Goal: Information Seeking & Learning: Learn about a topic

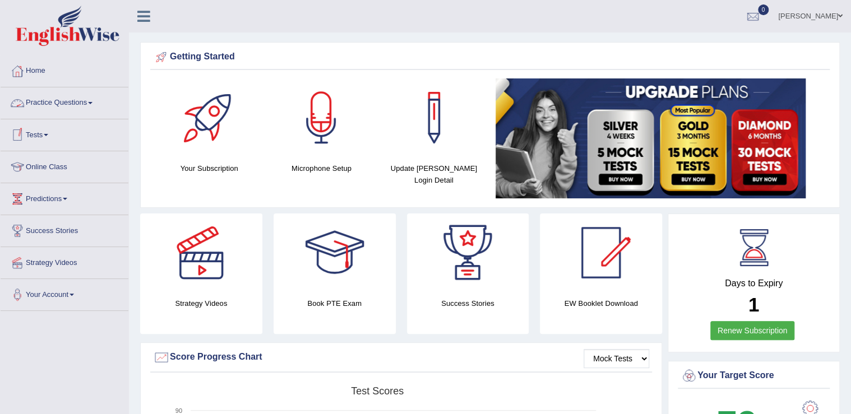
click at [63, 99] on link "Practice Questions" at bounding box center [65, 101] width 128 height 28
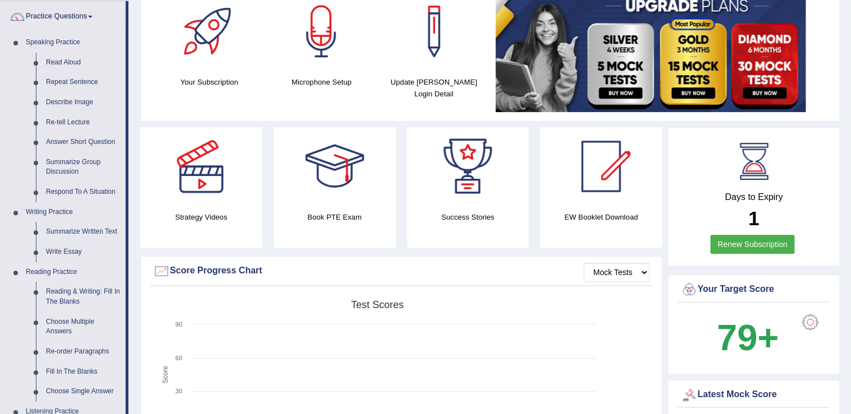
scroll to position [135, 0]
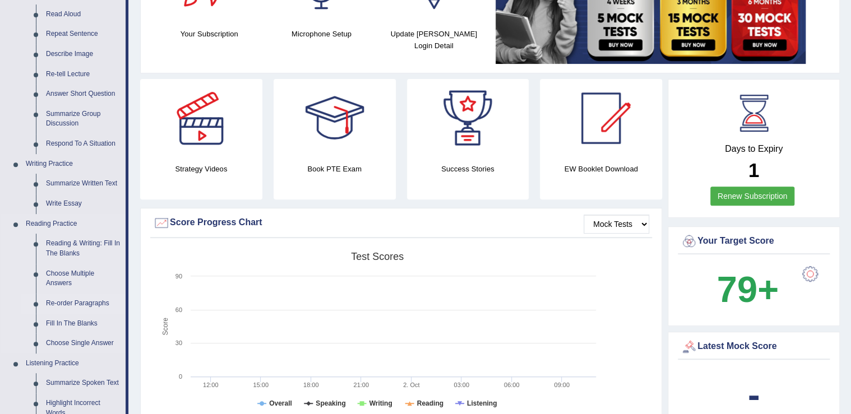
click at [76, 304] on link "Re-order Paragraphs" at bounding box center [83, 304] width 85 height 20
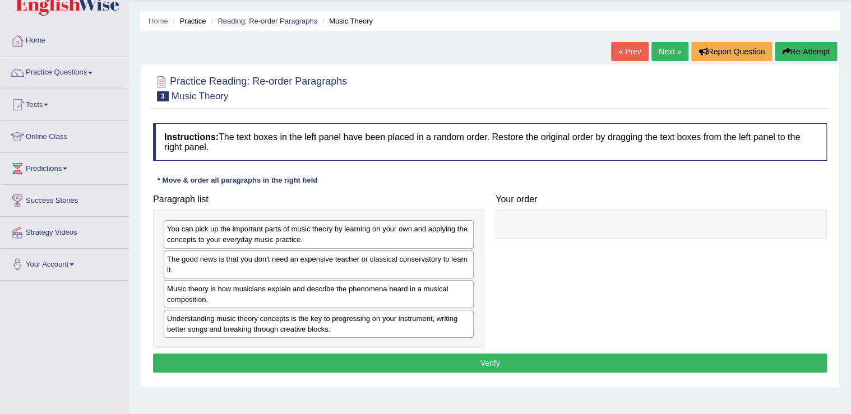
scroll to position [45, 0]
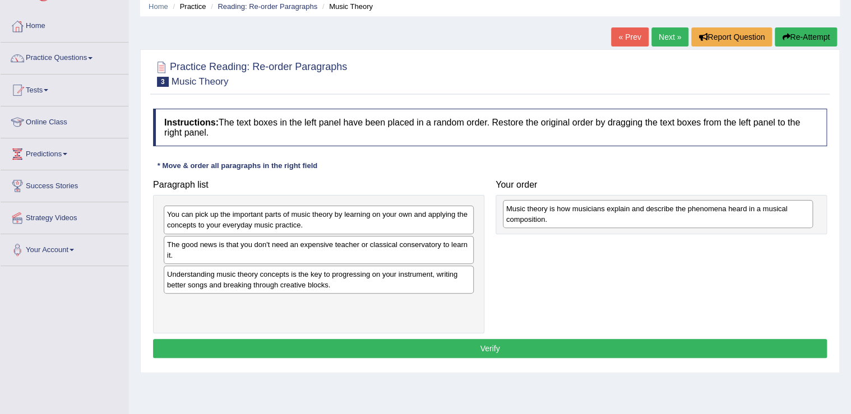
drag, startPoint x: 371, startPoint y: 257, endPoint x: 606, endPoint y: 213, distance: 239.1
click at [606, 213] on div "Music theory is how musicians explain and describe the phenomena heard in a mus…" at bounding box center [658, 214] width 310 height 28
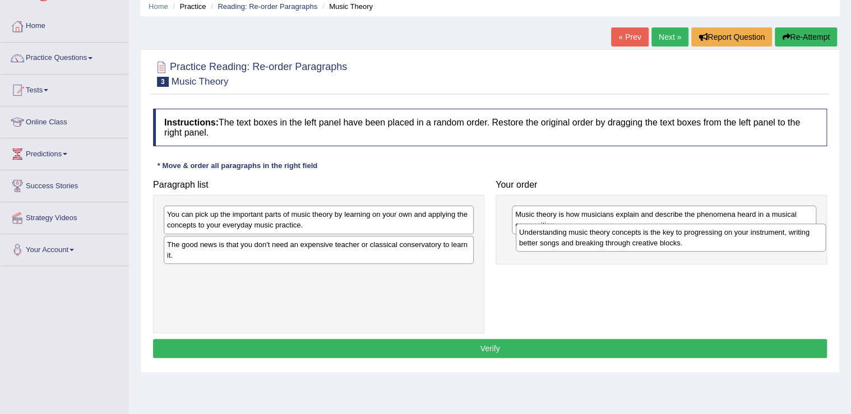
drag, startPoint x: 386, startPoint y: 275, endPoint x: 719, endPoint y: 237, distance: 335.3
click at [719, 237] on div "Understanding music theory concepts is the key to progressing on your instrumen…" at bounding box center [671, 238] width 310 height 28
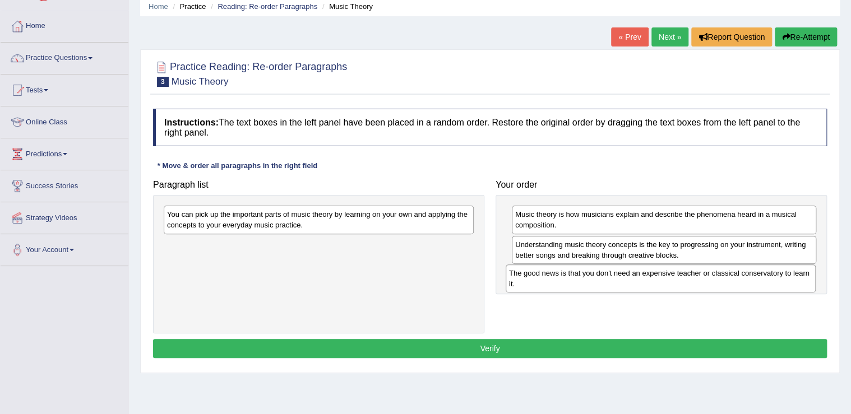
drag, startPoint x: 265, startPoint y: 247, endPoint x: 607, endPoint y: 276, distance: 343.3
click at [607, 276] on div "The good news is that you don't need an expensive teacher or classical conserva…" at bounding box center [661, 279] width 310 height 28
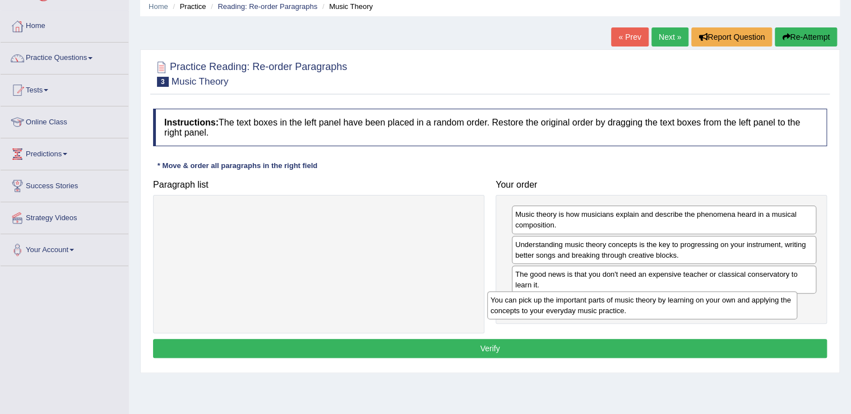
drag, startPoint x: 305, startPoint y: 214, endPoint x: 629, endPoint y: 299, distance: 334.7
click at [629, 299] on div "You can pick up the important parts of music theory by learning on your own and…" at bounding box center [642, 306] width 310 height 28
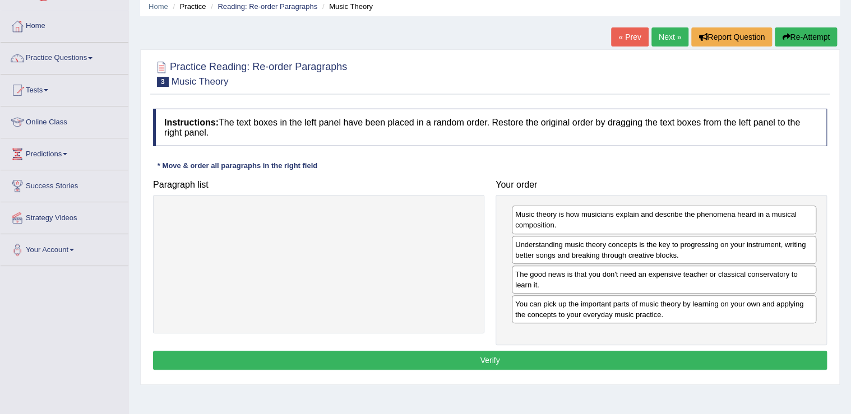
click at [517, 357] on button "Verify" at bounding box center [490, 360] width 674 height 19
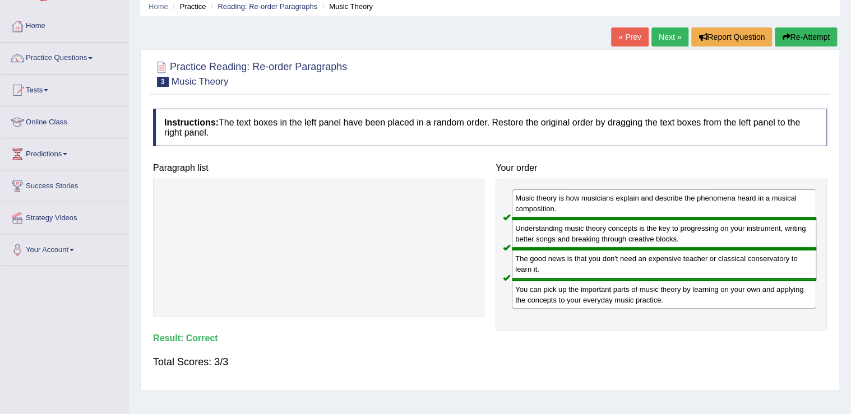
click at [654, 40] on link "Next »" at bounding box center [670, 36] width 37 height 19
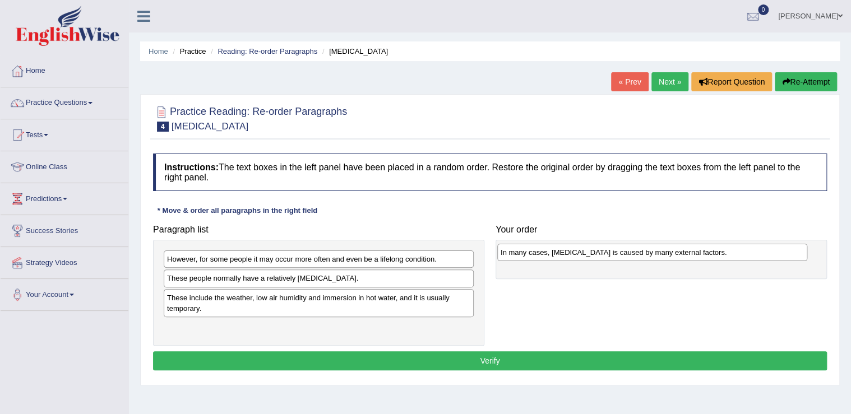
drag, startPoint x: 294, startPoint y: 284, endPoint x: 628, endPoint y: 258, distance: 334.6
click at [628, 258] on div "In many cases, dry skin is caused by many external factors." at bounding box center [652, 252] width 310 height 17
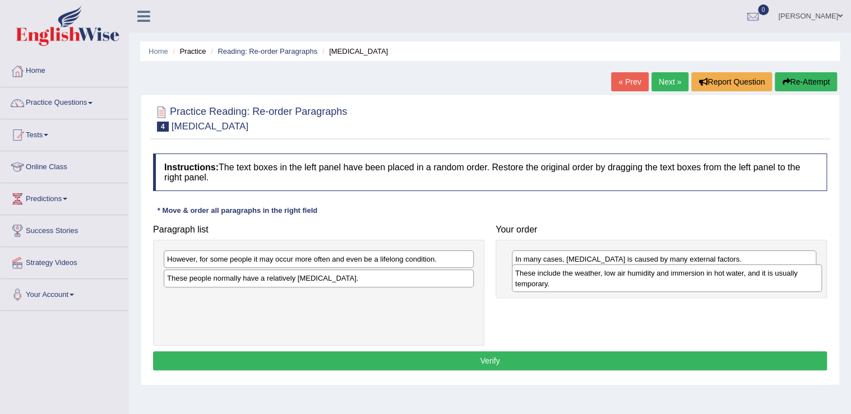
drag, startPoint x: 273, startPoint y: 301, endPoint x: 620, endPoint y: 278, distance: 347.2
click at [621, 278] on div "These include the weather, low air humidity and immersion in hot water, and it …" at bounding box center [667, 279] width 310 height 28
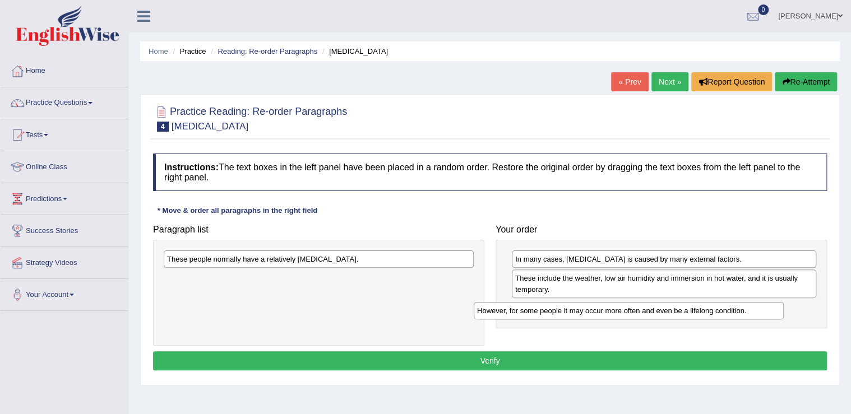
drag, startPoint x: 359, startPoint y: 256, endPoint x: 669, endPoint y: 308, distance: 314.3
click at [669, 308] on div "However, for some people it may occur more often and even be a lifelong conditi…" at bounding box center [629, 310] width 310 height 17
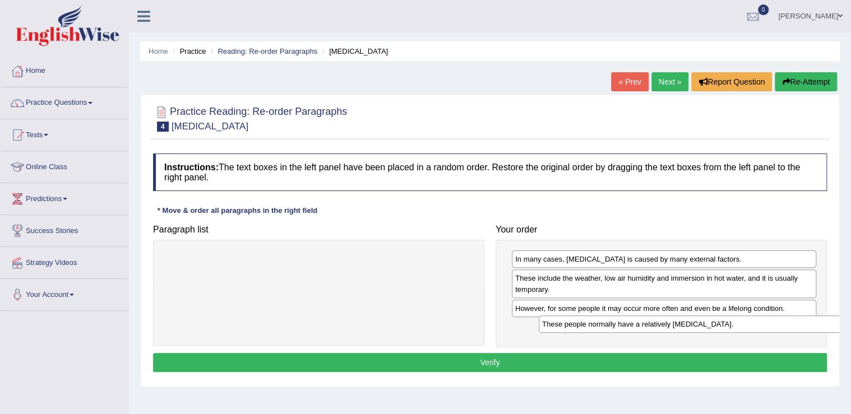
drag, startPoint x: 293, startPoint y: 261, endPoint x: 657, endPoint y: 324, distance: 369.9
click at [660, 324] on div "These people normally have a relatively sensitive skin." at bounding box center [694, 324] width 310 height 17
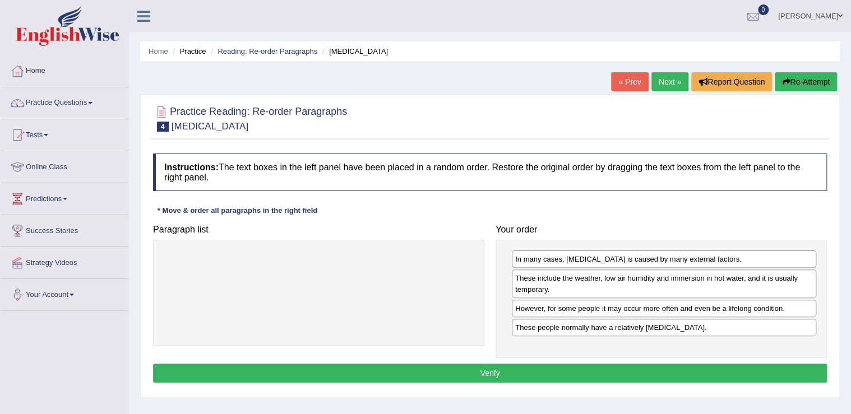
click at [496, 368] on button "Verify" at bounding box center [490, 373] width 674 height 19
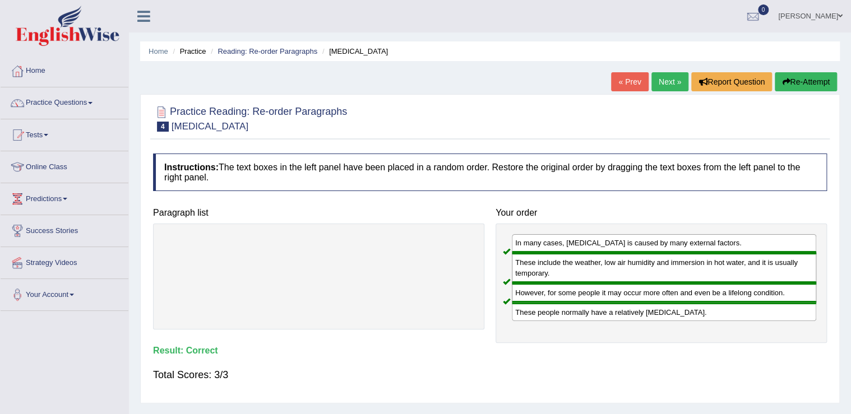
click at [666, 82] on link "Next »" at bounding box center [670, 81] width 37 height 19
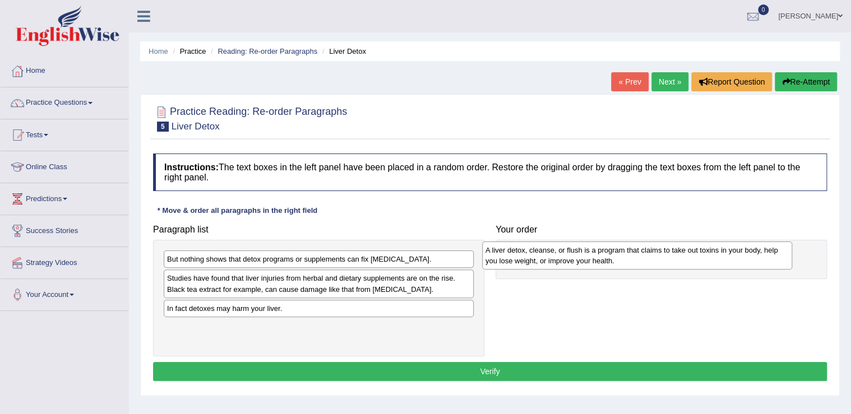
drag, startPoint x: 387, startPoint y: 281, endPoint x: 553, endPoint y: 253, distance: 168.3
click at [553, 253] on div "A liver detox, cleanse, or flush is a program that claims to take out toxins in…" at bounding box center [637, 256] width 310 height 28
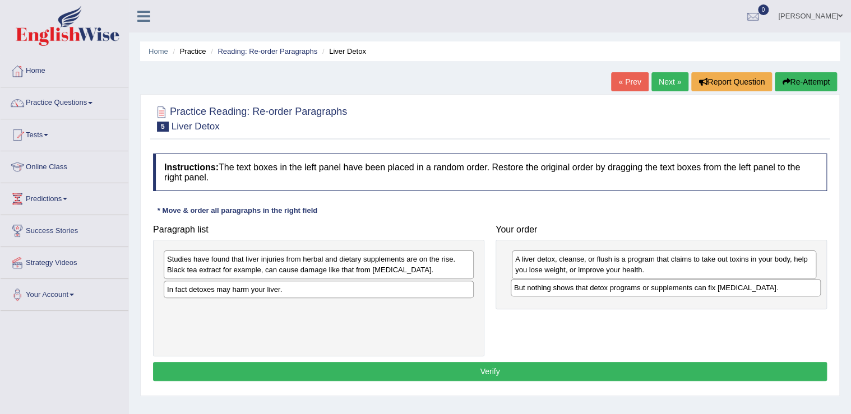
drag, startPoint x: 279, startPoint y: 263, endPoint x: 626, endPoint y: 292, distance: 348.2
click at [626, 292] on div "But nothing shows that detox programs or supplements can fix liver damage." at bounding box center [666, 287] width 310 height 17
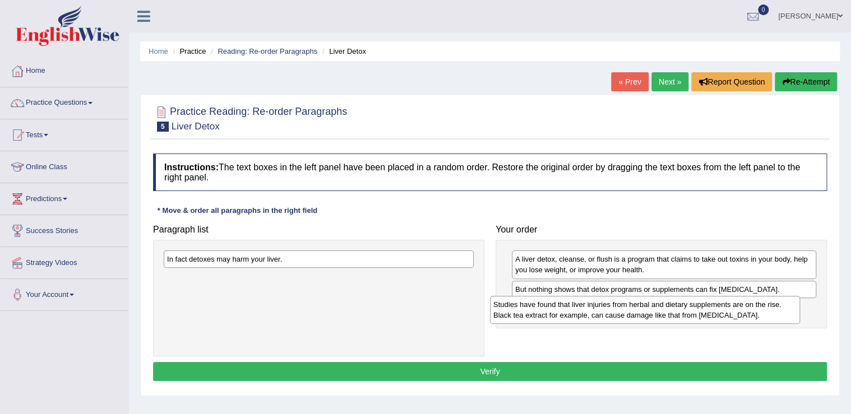
drag, startPoint x: 305, startPoint y: 261, endPoint x: 631, endPoint y: 307, distance: 329.5
click at [631, 307] on div "Studies have found that liver injuries from herbal and dietary supplements are …" at bounding box center [645, 310] width 310 height 28
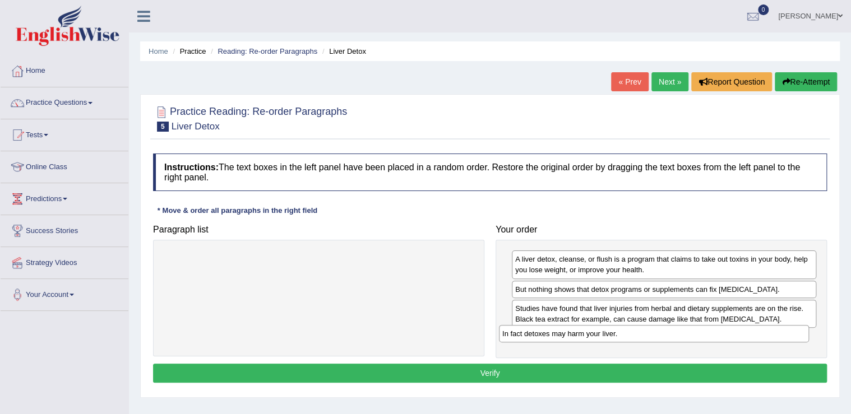
drag, startPoint x: 274, startPoint y: 261, endPoint x: 610, endPoint y: 336, distance: 344.6
click at [610, 336] on div "In fact detoxes may harm your liver." at bounding box center [654, 333] width 310 height 17
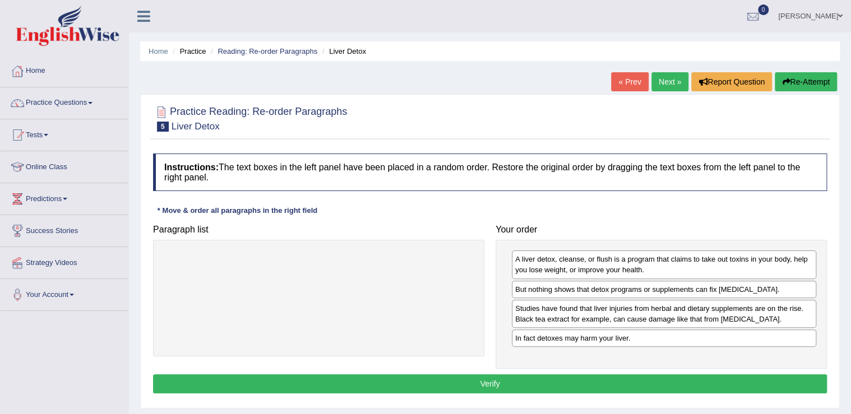
click at [527, 385] on button "Verify" at bounding box center [490, 384] width 674 height 19
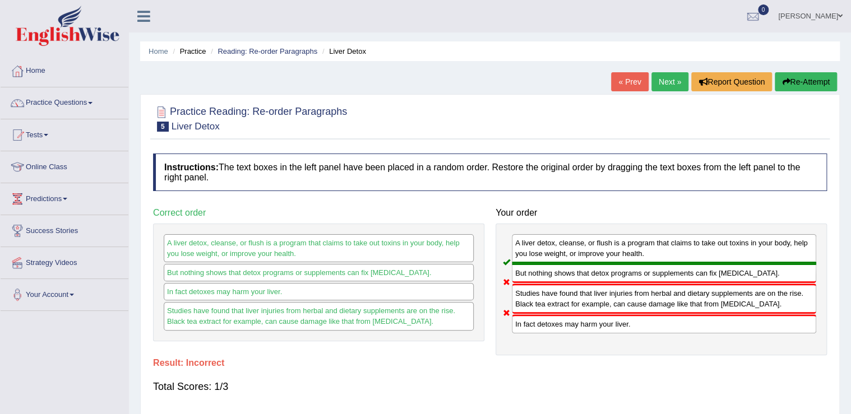
click at [677, 89] on link "Next »" at bounding box center [670, 81] width 37 height 19
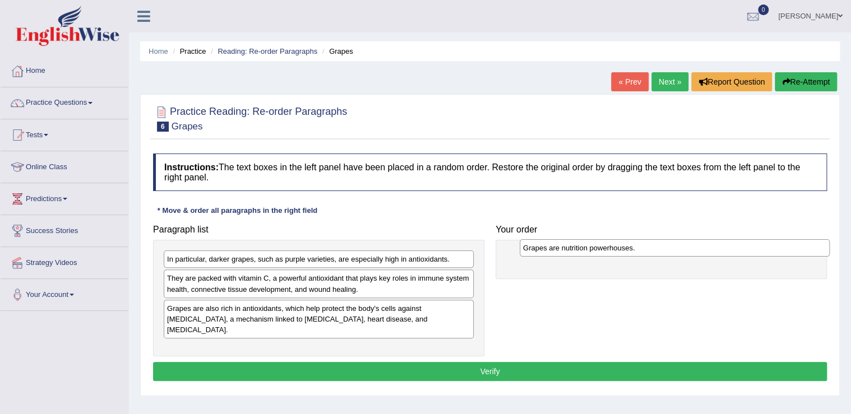
drag, startPoint x: 308, startPoint y: 262, endPoint x: 599, endPoint y: 246, distance: 291.5
click at [599, 246] on div "Grapes are nutrition powerhouses." at bounding box center [675, 247] width 310 height 17
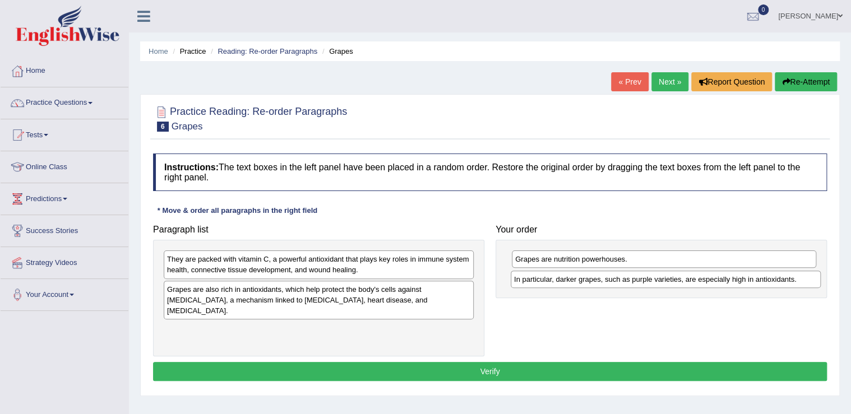
drag, startPoint x: 397, startPoint y: 274, endPoint x: 709, endPoint y: 285, distance: 311.9
click at [709, 285] on div "In particular, darker grapes, such as purple varieties, are especially high in …" at bounding box center [666, 279] width 310 height 17
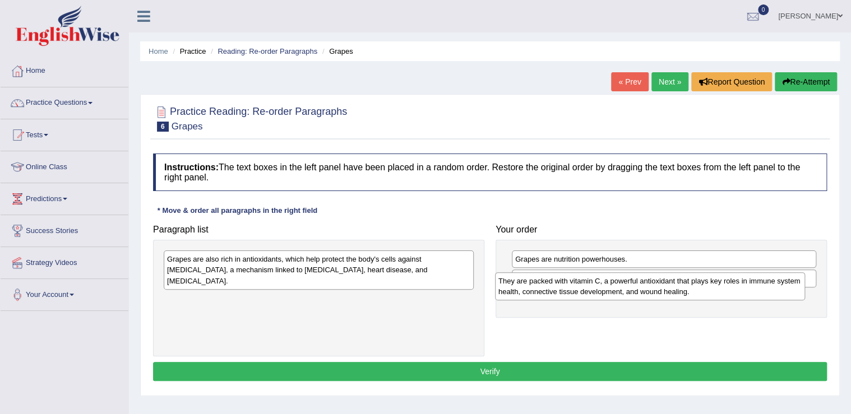
drag, startPoint x: 276, startPoint y: 274, endPoint x: 611, endPoint y: 295, distance: 334.9
click at [611, 295] on div "They are packed with vitamin C, a powerful antioxidant that plays key roles in …" at bounding box center [650, 286] width 310 height 28
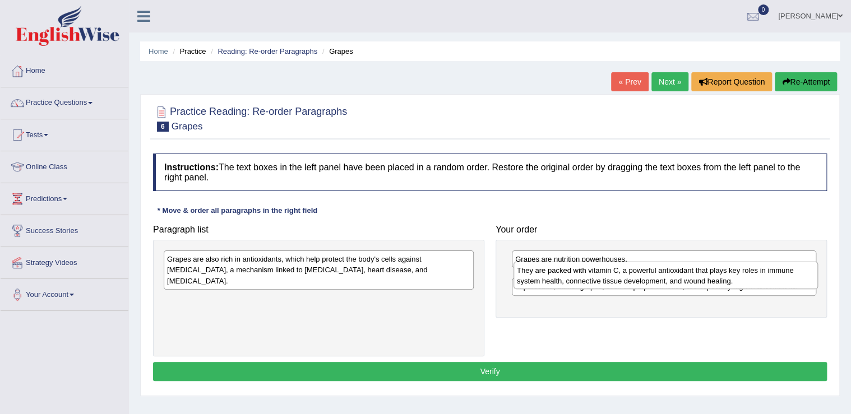
drag, startPoint x: 588, startPoint y: 303, endPoint x: 590, endPoint y: 276, distance: 27.0
click at [590, 276] on div "They are packed with vitamin C, a powerful antioxidant that plays key roles in …" at bounding box center [666, 276] width 304 height 28
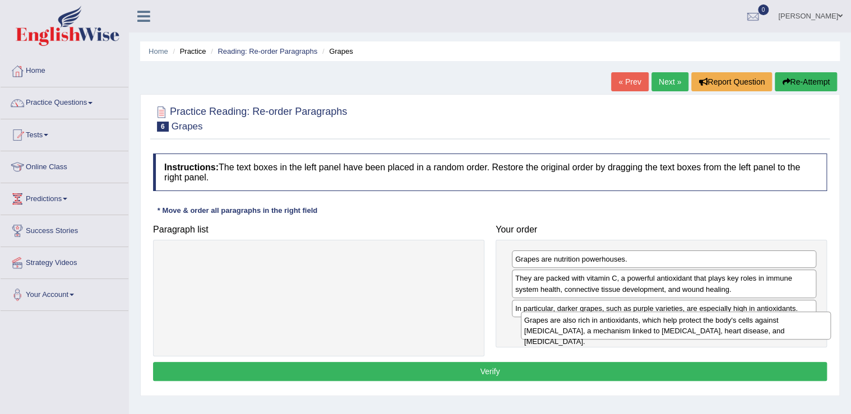
drag, startPoint x: 305, startPoint y: 269, endPoint x: 662, endPoint y: 329, distance: 362.3
click at [662, 329] on div "Grapes are also rich in antioxidants, which help protect the body's cells again…" at bounding box center [676, 326] width 310 height 28
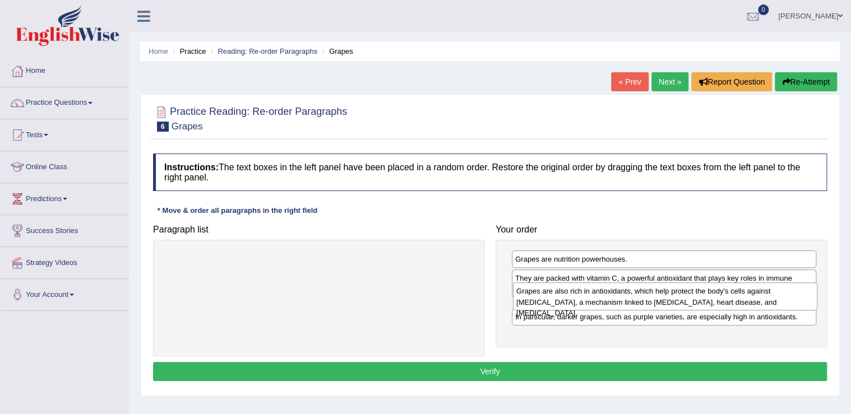
drag, startPoint x: 576, startPoint y: 336, endPoint x: 578, endPoint y: 301, distance: 35.3
click at [578, 301] on div "Grapes are also rich in antioxidants, which help protect the body's cells again…" at bounding box center [665, 297] width 304 height 28
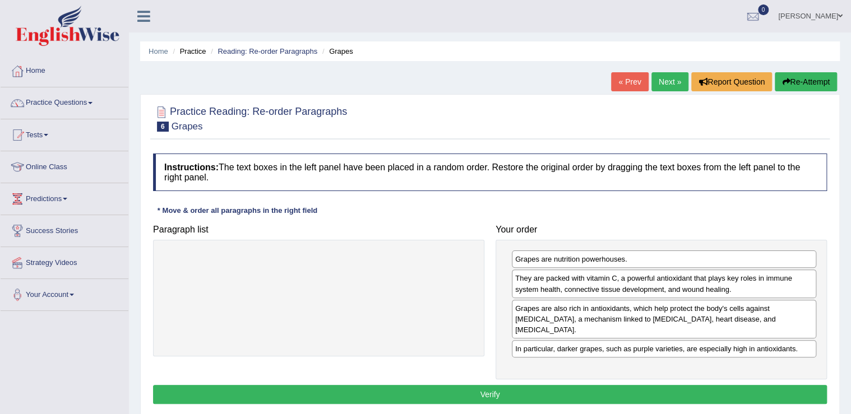
click at [561, 385] on button "Verify" at bounding box center [490, 394] width 674 height 19
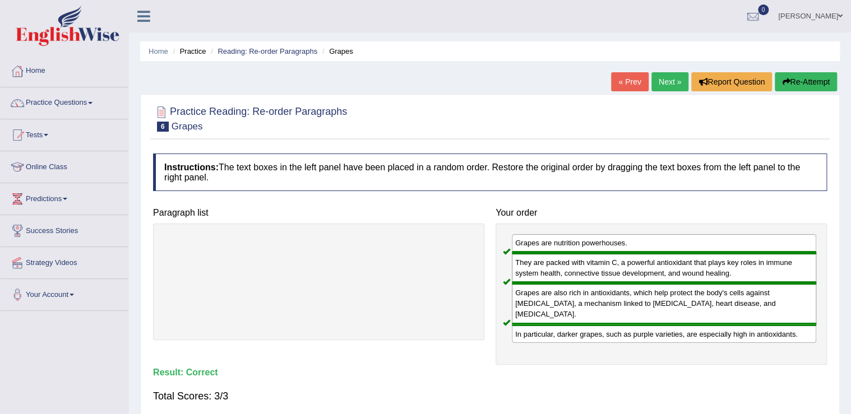
click at [665, 85] on link "Next »" at bounding box center [670, 81] width 37 height 19
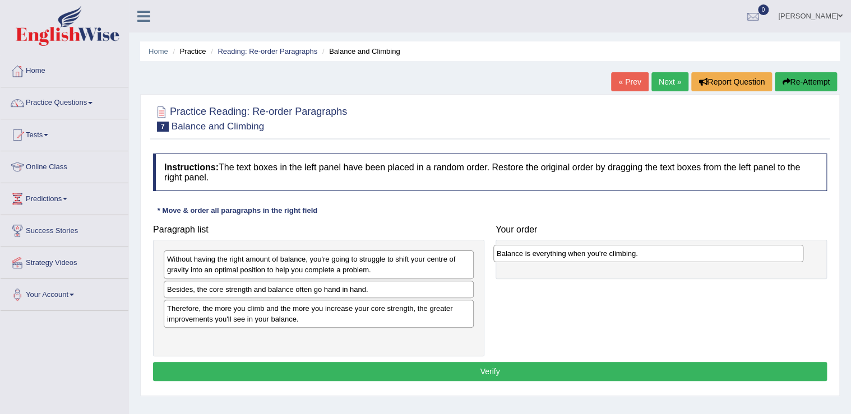
drag, startPoint x: 294, startPoint y: 293, endPoint x: 623, endPoint y: 258, distance: 331.6
click at [623, 258] on div "Balance is everything when you're climbing." at bounding box center [648, 253] width 310 height 17
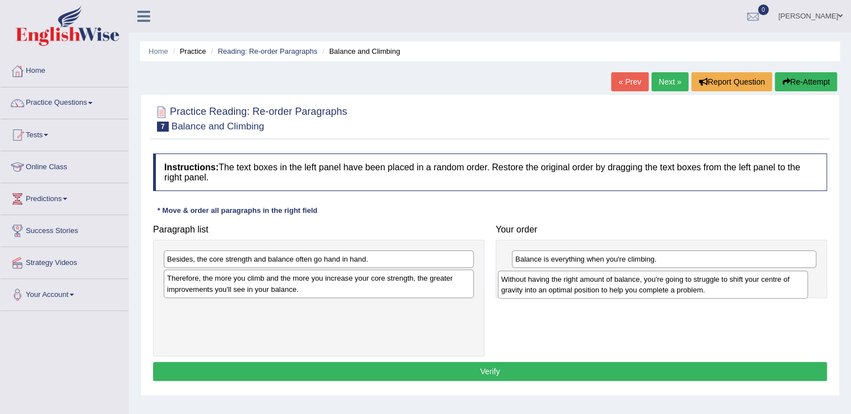
drag, startPoint x: 289, startPoint y: 271, endPoint x: 623, endPoint y: 292, distance: 334.8
click at [623, 292] on div "Without having the right amount of balance, you're going to struggle to shift y…" at bounding box center [653, 285] width 310 height 28
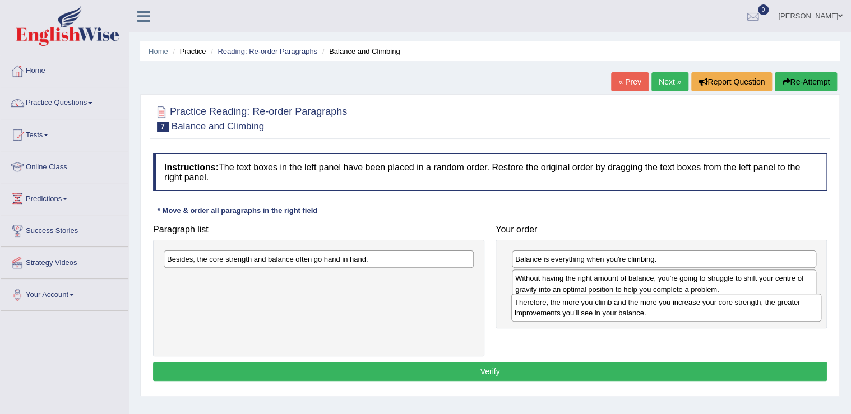
drag, startPoint x: 247, startPoint y: 287, endPoint x: 590, endPoint y: 312, distance: 344.0
click at [593, 311] on div "Therefore, the more you climb and the more you increase your core strength, the…" at bounding box center [666, 308] width 310 height 28
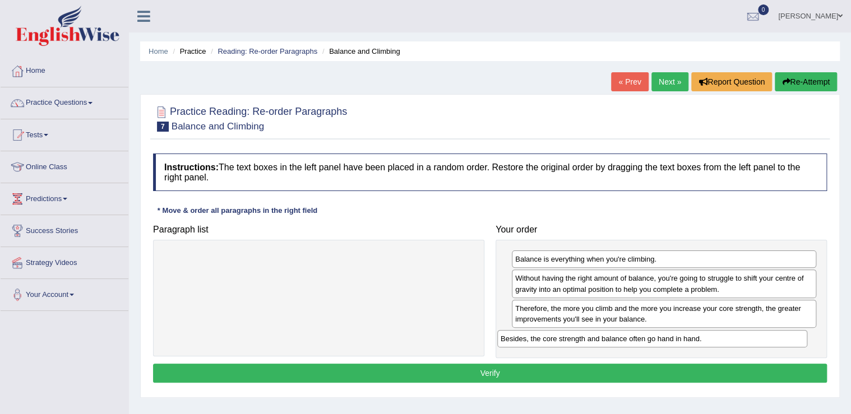
drag, startPoint x: 270, startPoint y: 262, endPoint x: 605, endPoint y: 341, distance: 343.8
click at [605, 341] on div "Besides, the core strength and balance often go hand in hand." at bounding box center [652, 338] width 310 height 17
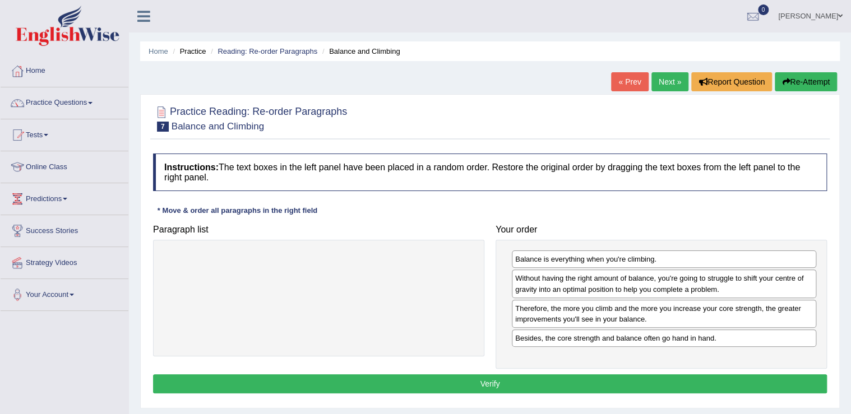
click at [516, 372] on div "Instructions: The text boxes in the left panel have been placed in a random ord…" at bounding box center [490, 275] width 680 height 255
click at [517, 382] on button "Verify" at bounding box center [490, 384] width 674 height 19
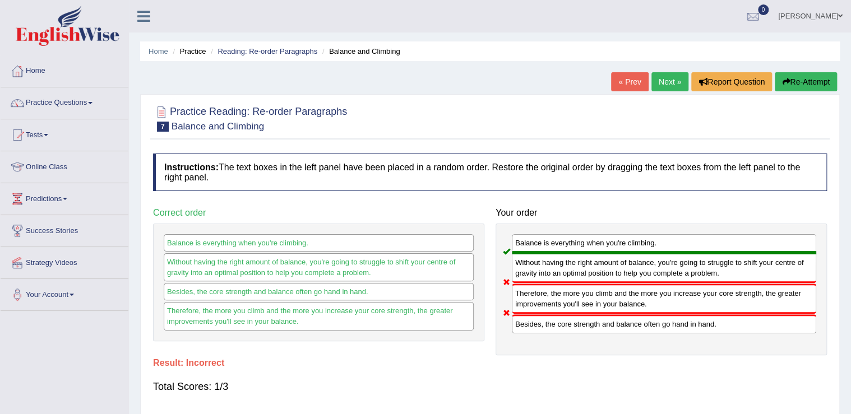
click at [663, 77] on link "Next »" at bounding box center [670, 81] width 37 height 19
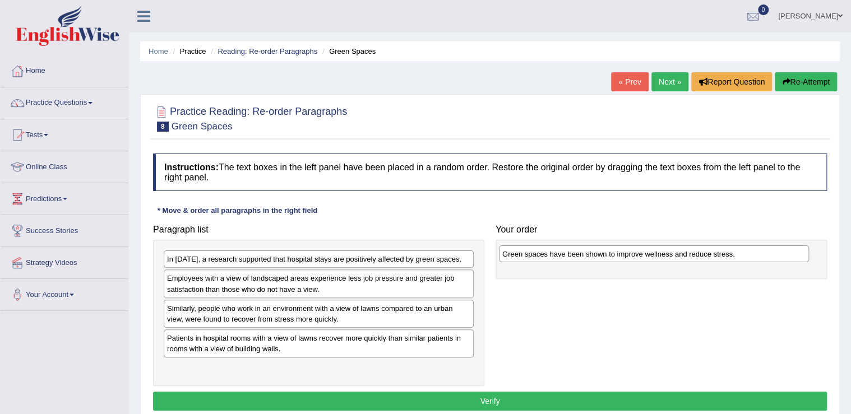
drag, startPoint x: 314, startPoint y: 343, endPoint x: 649, endPoint y: 259, distance: 345.5
click at [649, 259] on div "Green spaces have been shown to improve wellness and reduce stress." at bounding box center [654, 254] width 310 height 17
